Goal: Information Seeking & Learning: Learn about a topic

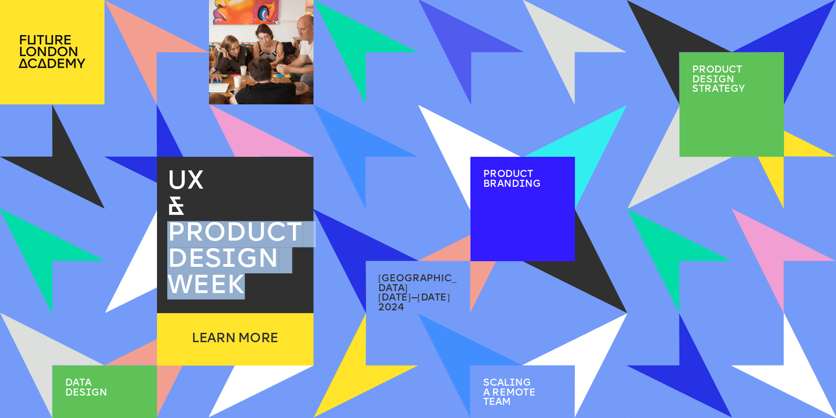
drag, startPoint x: 204, startPoint y: 208, endPoint x: 267, endPoint y: 288, distance: 101.4
click at [267, 288] on div "UX & PRODUCT DES I GN WEEK" at bounding box center [240, 234] width 146 height 131
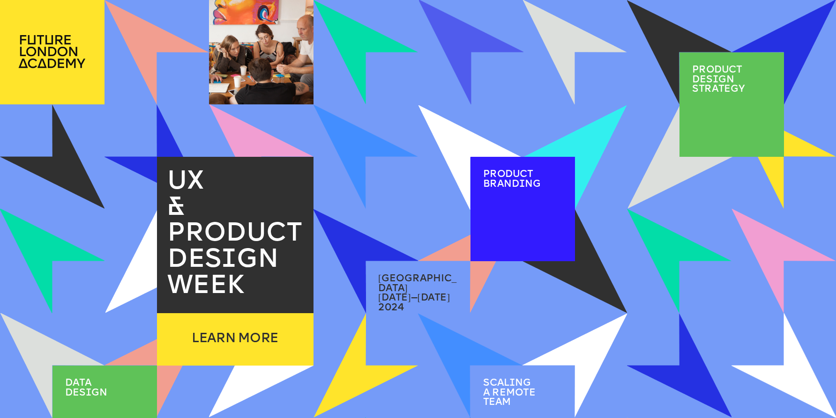
drag, startPoint x: 280, startPoint y: 292, endPoint x: 355, endPoint y: 259, distance: 82.2
click at [291, 291] on p "PRODUCT DES I GN WEEK" at bounding box center [240, 260] width 146 height 78
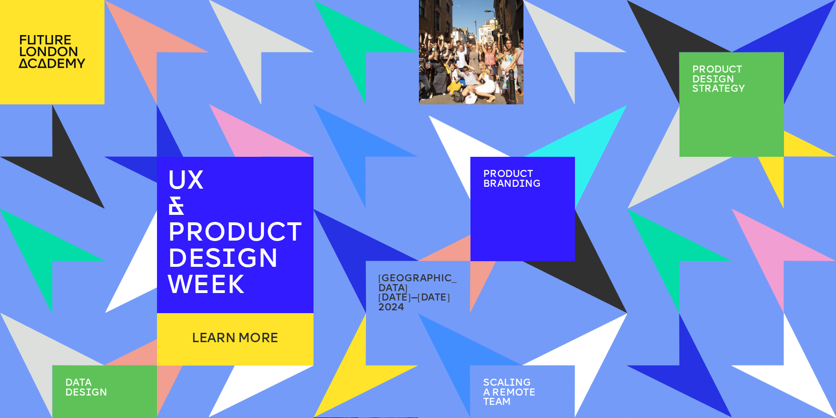
click at [432, 143] on img at bounding box center [469, 157] width 83 height 83
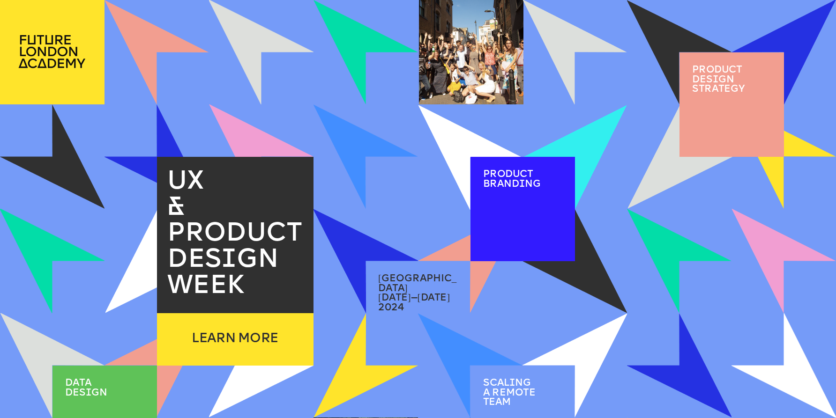
click at [191, 160] on div at bounding box center [235, 235] width 157 height 157
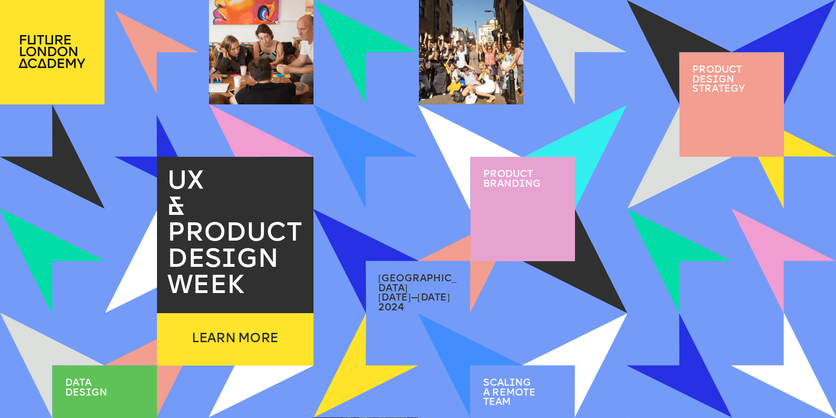
click at [137, 144] on img at bounding box center [156, 156] width 83 height 83
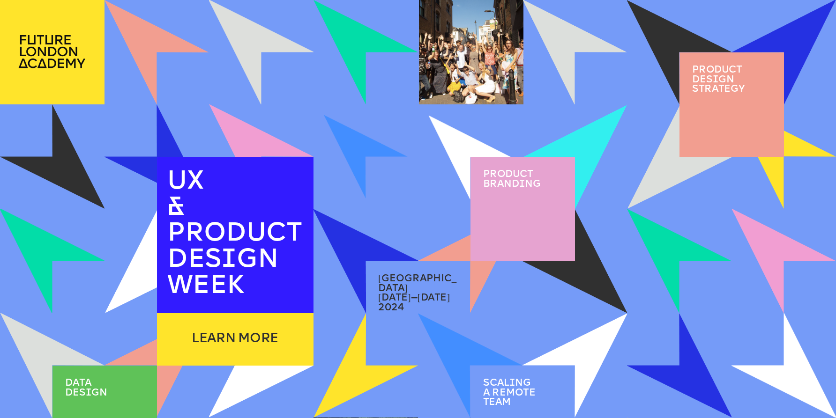
click at [486, 202] on div at bounding box center [522, 209] width 104 height 104
